Goal: Transaction & Acquisition: Purchase product/service

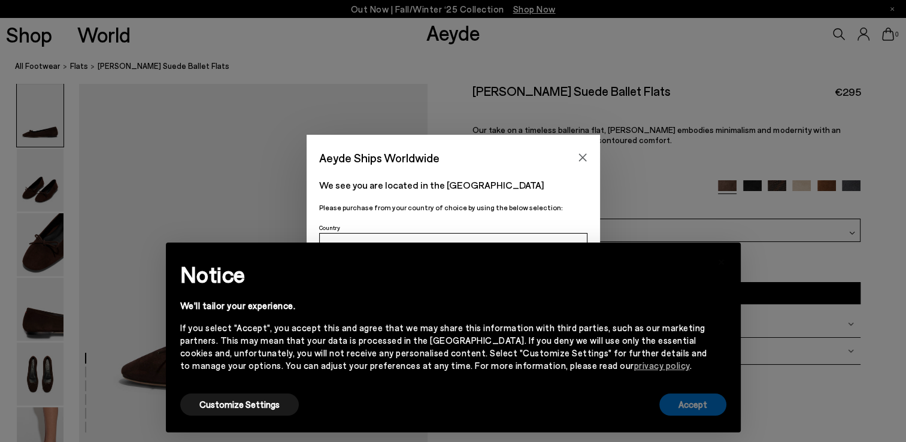
click at [707, 413] on button "Accept" at bounding box center [692, 404] width 67 height 22
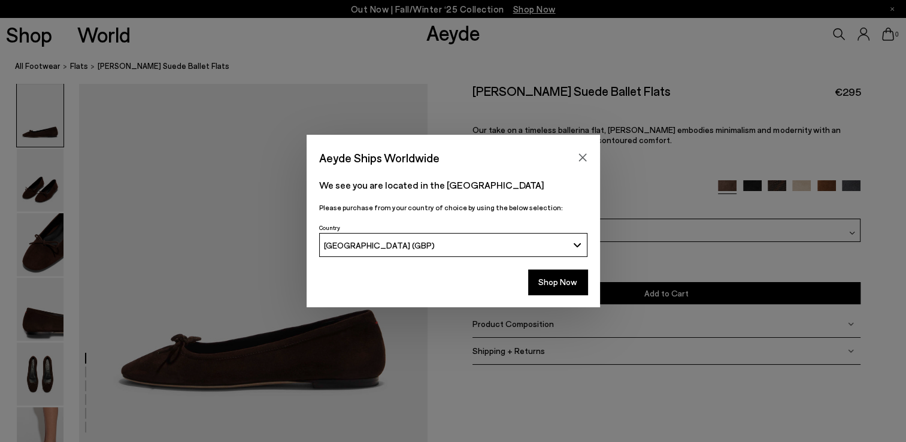
click at [562, 250] on button "[GEOGRAPHIC_DATA] (GBP)" at bounding box center [453, 245] width 268 height 24
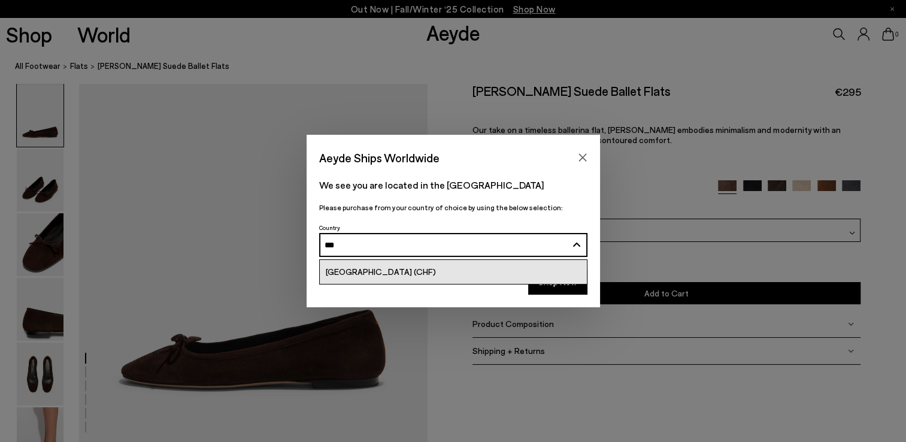
type input "***"
click at [509, 272] on link "[GEOGRAPHIC_DATA] (CHF)" at bounding box center [453, 272] width 267 height 24
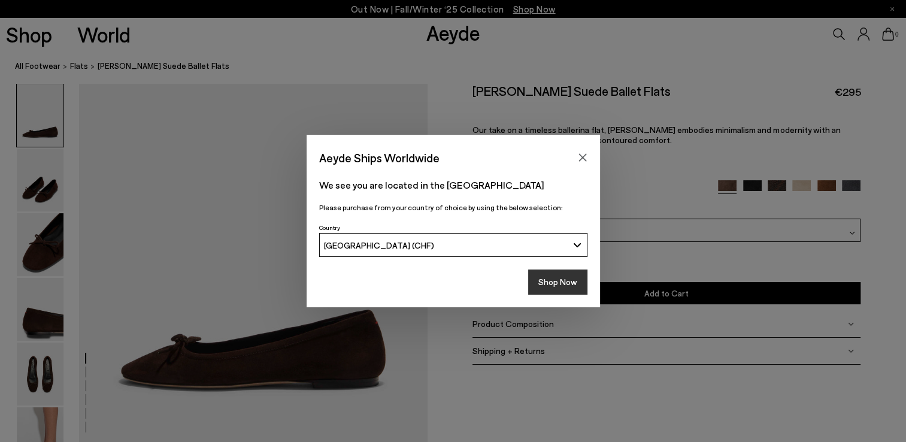
click at [534, 281] on button "Shop Now" at bounding box center [557, 281] width 59 height 25
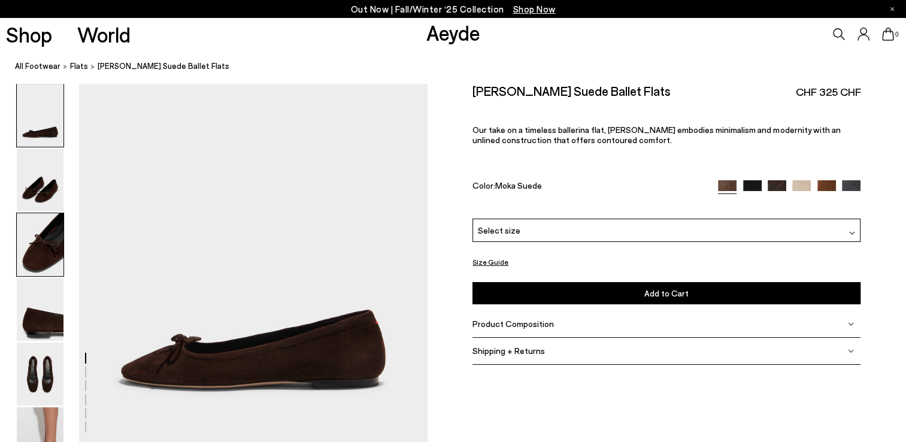
click at [40, 237] on img at bounding box center [40, 244] width 47 height 63
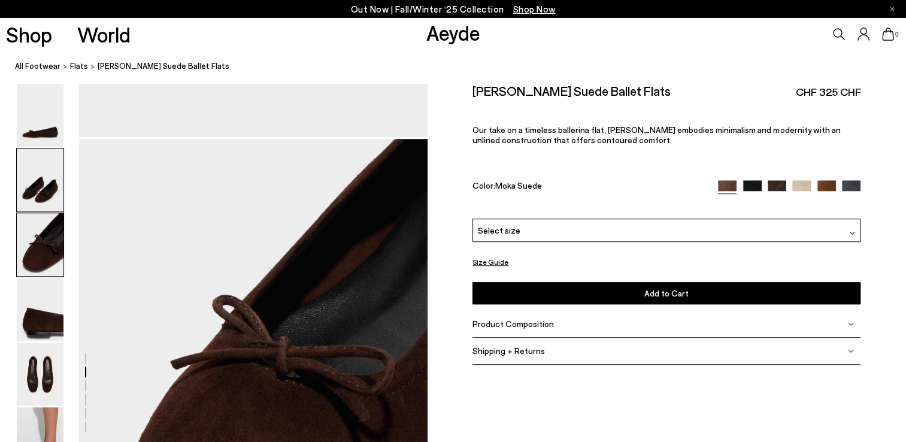
scroll to position [828, 0]
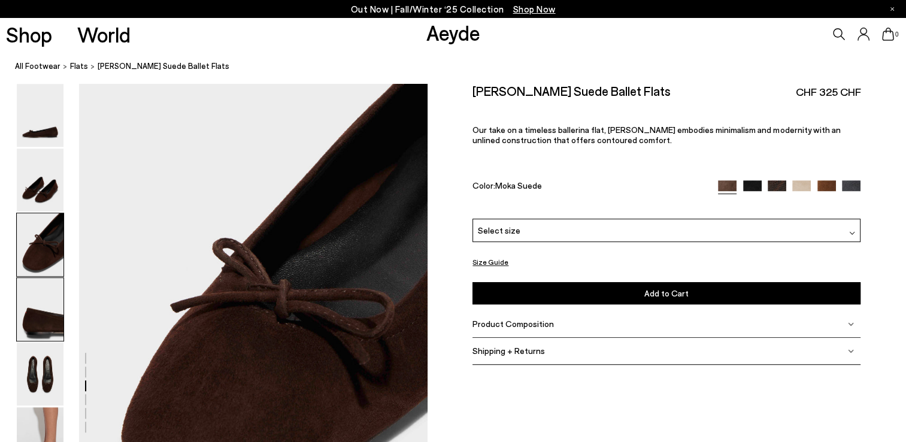
click at [51, 312] on img at bounding box center [40, 309] width 47 height 63
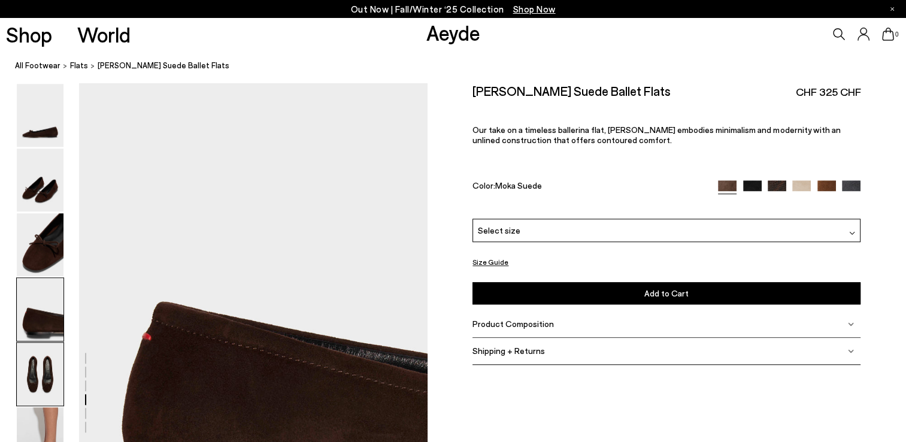
click at [53, 364] on img at bounding box center [40, 374] width 47 height 63
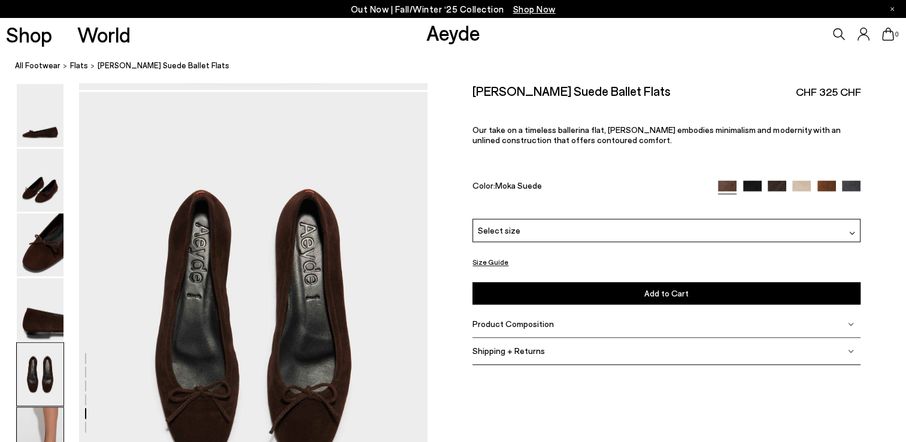
scroll to position [1761, 0]
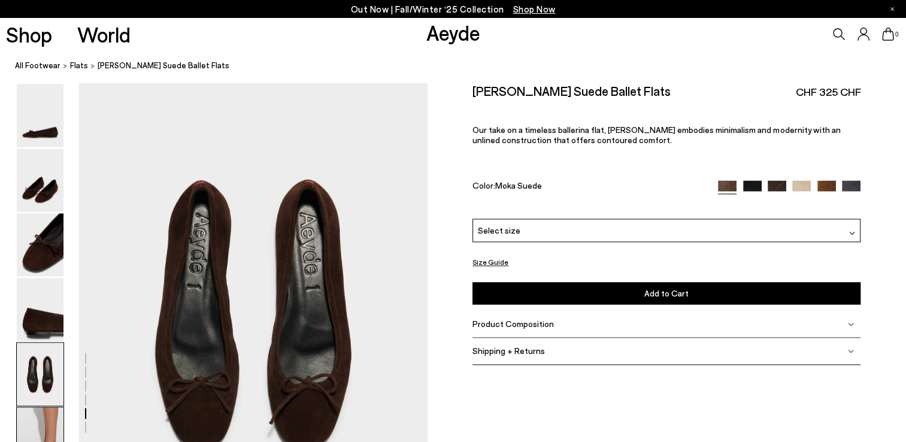
click at [50, 418] on img at bounding box center [40, 438] width 47 height 63
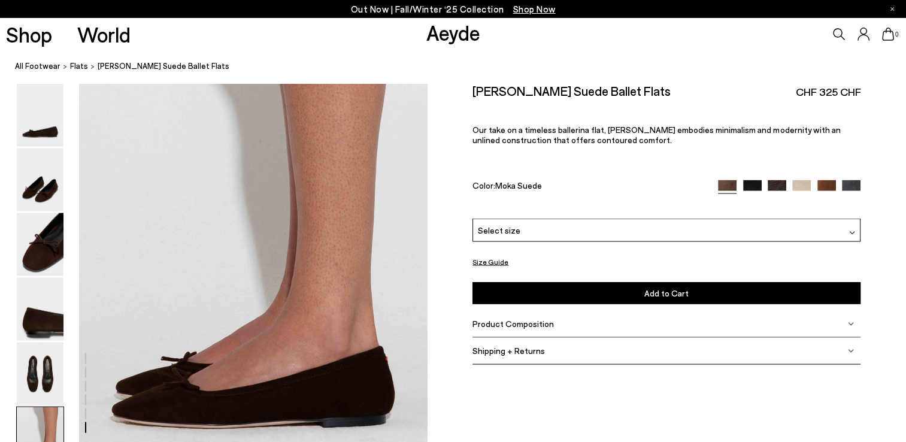
scroll to position [2308, 0]
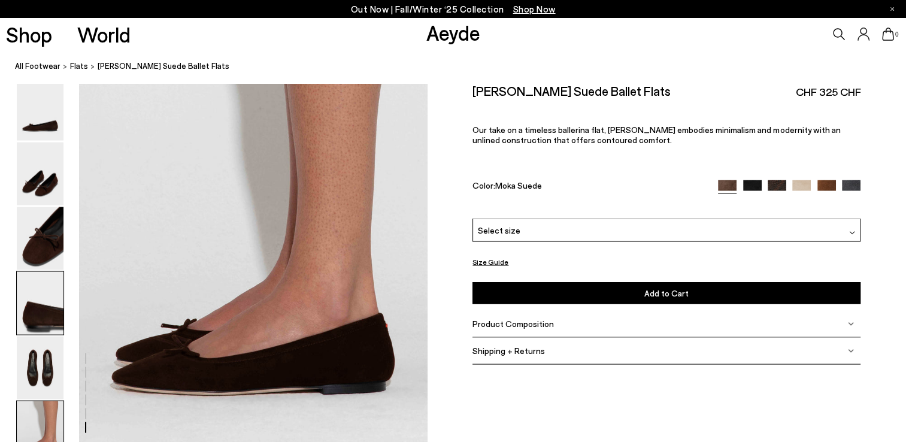
click at [46, 320] on img at bounding box center [40, 303] width 47 height 63
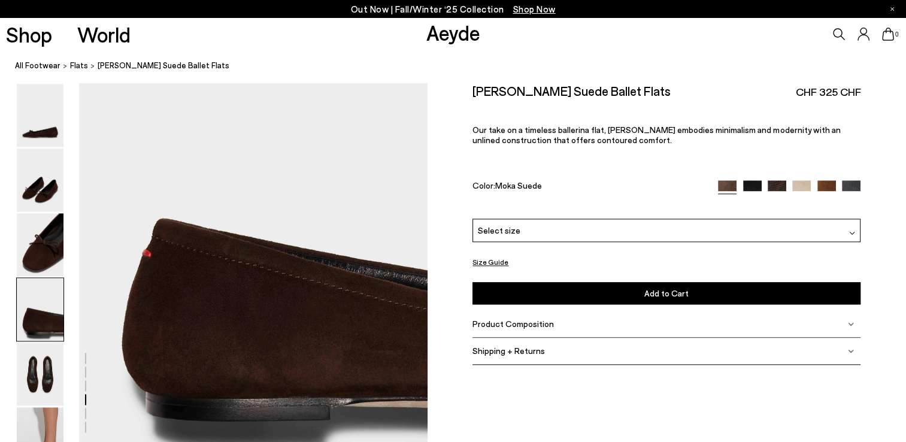
scroll to position [1399, 0]
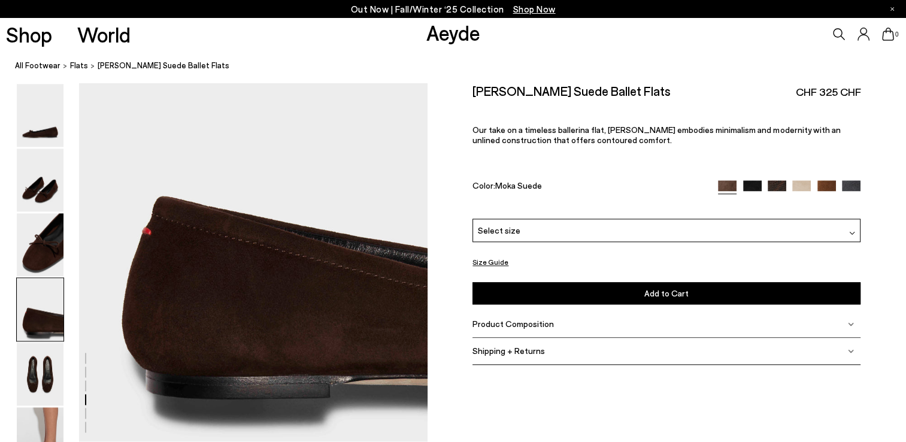
click at [826, 187] on img at bounding box center [826, 189] width 19 height 19
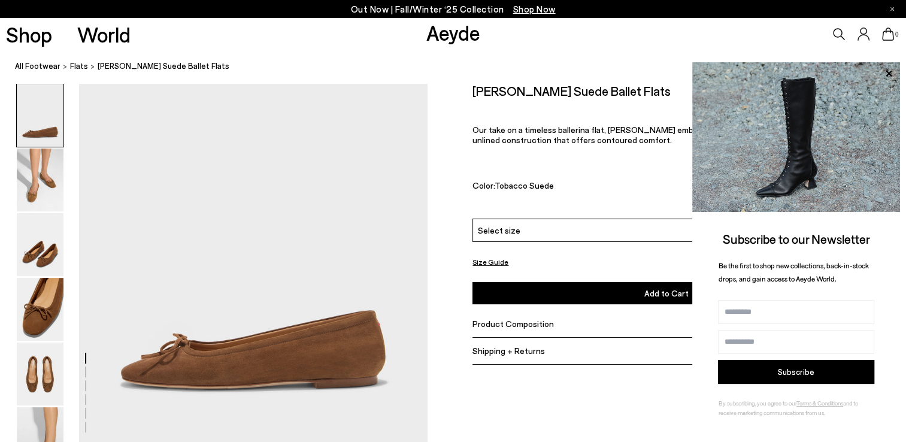
click at [634, 68] on ol "All Footwear flats [PERSON_NAME] Suede Ballet Flats" at bounding box center [460, 66] width 891 height 13
